Goal: Task Accomplishment & Management: Manage account settings

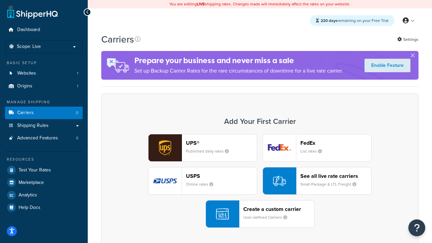
click at [260, 181] on div "UPS® Published daily rates FedEx List rates USPS Online rates See all live rate…" at bounding box center [259, 181] width 303 height 94
click at [336, 143] on header "FedEx" at bounding box center [336, 143] width 71 height 6
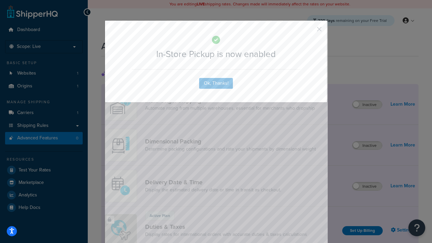
scroll to position [219, 0]
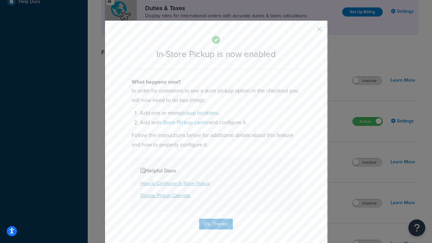
click at [309, 31] on button "button" at bounding box center [310, 32] width 2 height 2
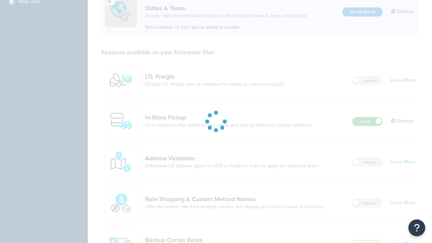
click at [368, 118] on label "Active" at bounding box center [368, 122] width 30 height 8
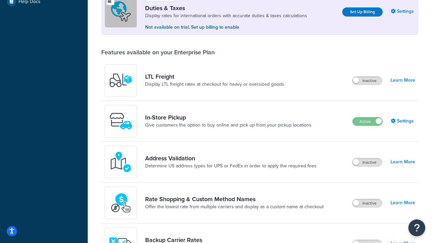
scroll to position [337, 0]
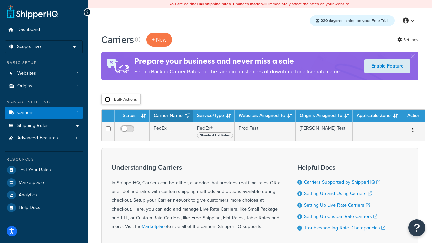
click at [107, 100] on input "checkbox" at bounding box center [107, 99] width 5 height 5
checkbox input "true"
click at [0, 0] on button "Delete" at bounding box center [0, 0] width 0 height 0
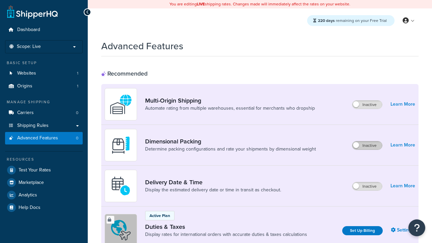
click at [368, 146] on label "Inactive" at bounding box center [368, 146] width 30 height 8
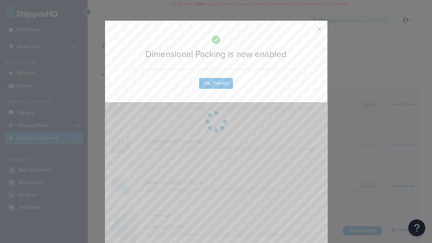
click at [309, 31] on button "button" at bounding box center [310, 32] width 2 height 2
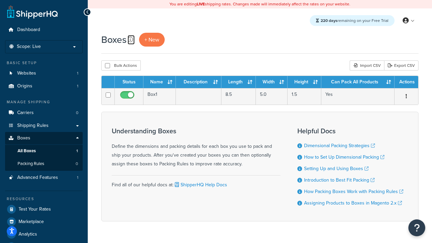
click at [130, 40] on icon at bounding box center [130, 39] width 5 height 5
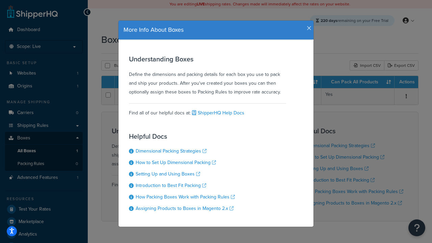
click at [308, 26] on icon "button" at bounding box center [309, 28] width 5 height 6
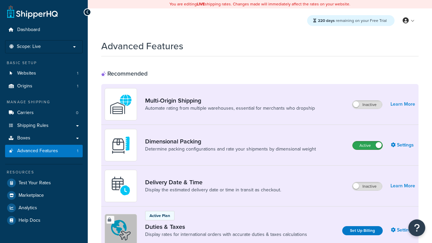
click at [368, 146] on label "Active" at bounding box center [368, 146] width 30 height 8
